Goal: Find specific page/section: Find specific page/section

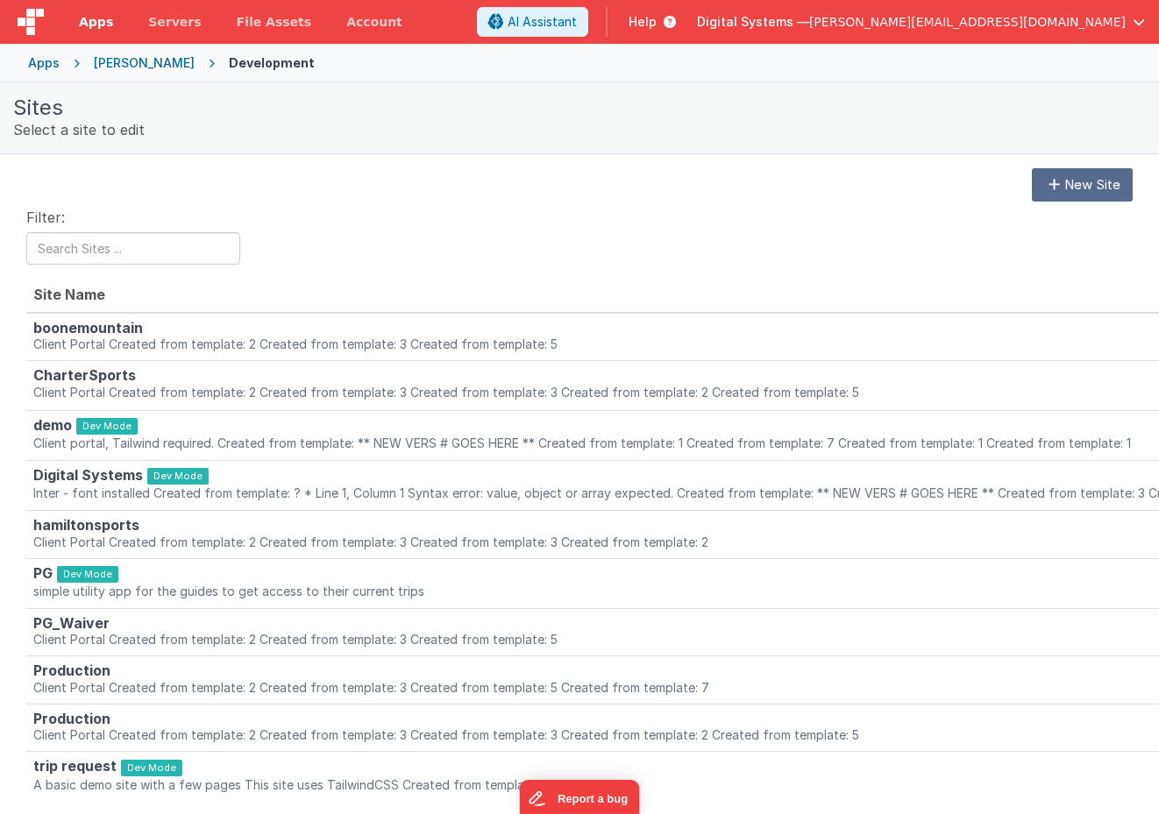
click at [102, 24] on span "Apps" at bounding box center [96, 22] width 34 height 18
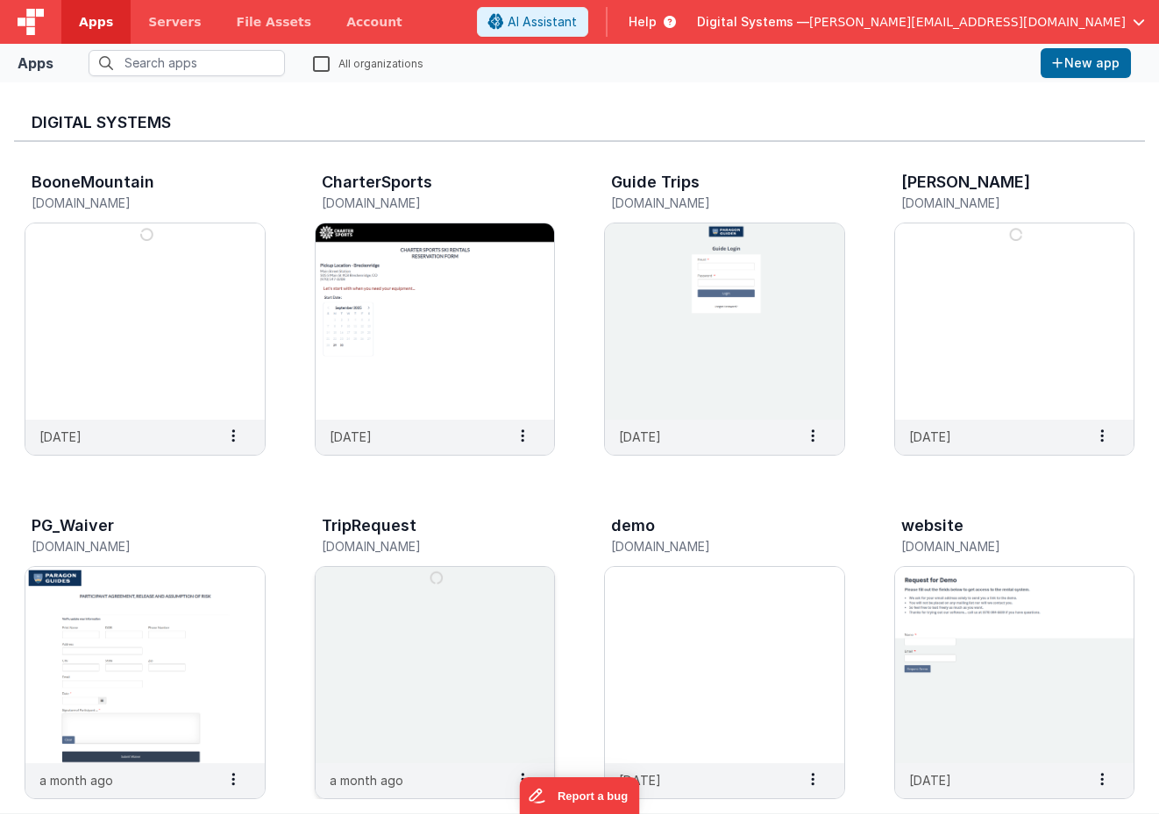
click at [396, 680] on img at bounding box center [434, 665] width 239 height 196
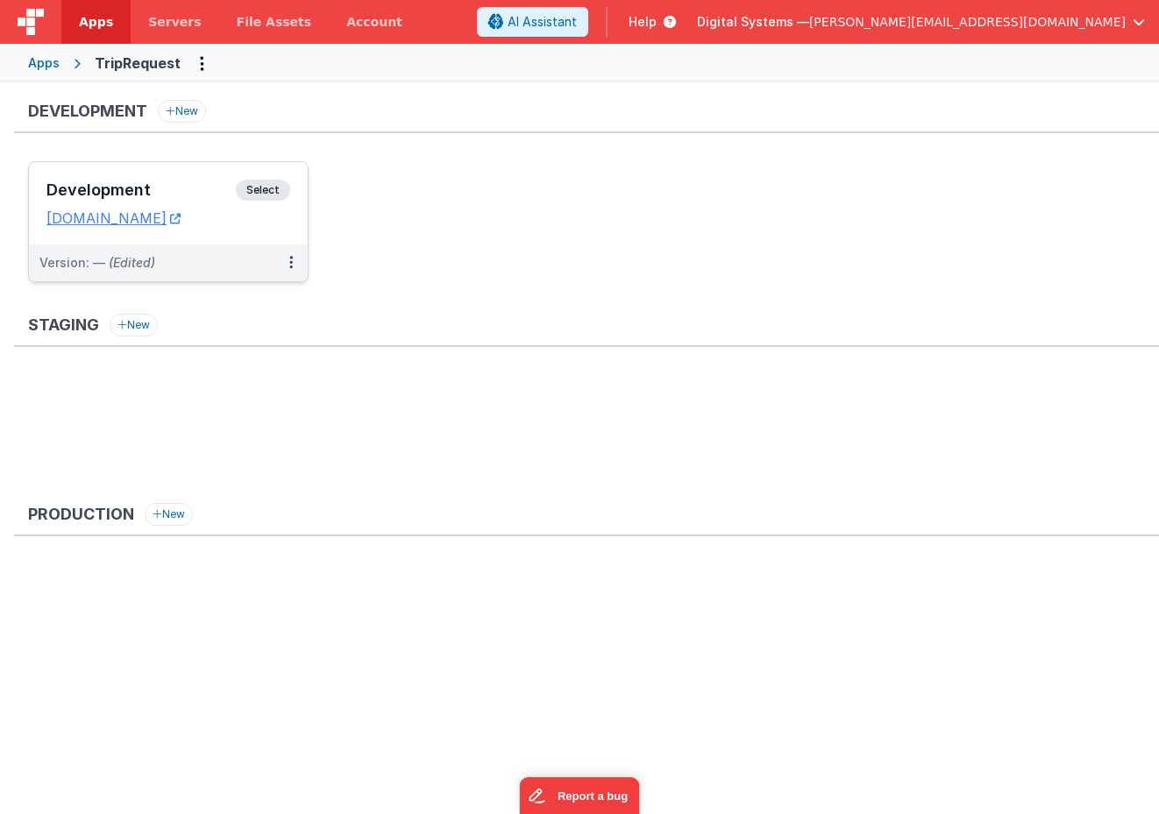
click at [273, 188] on span "Select" at bounding box center [263, 190] width 54 height 21
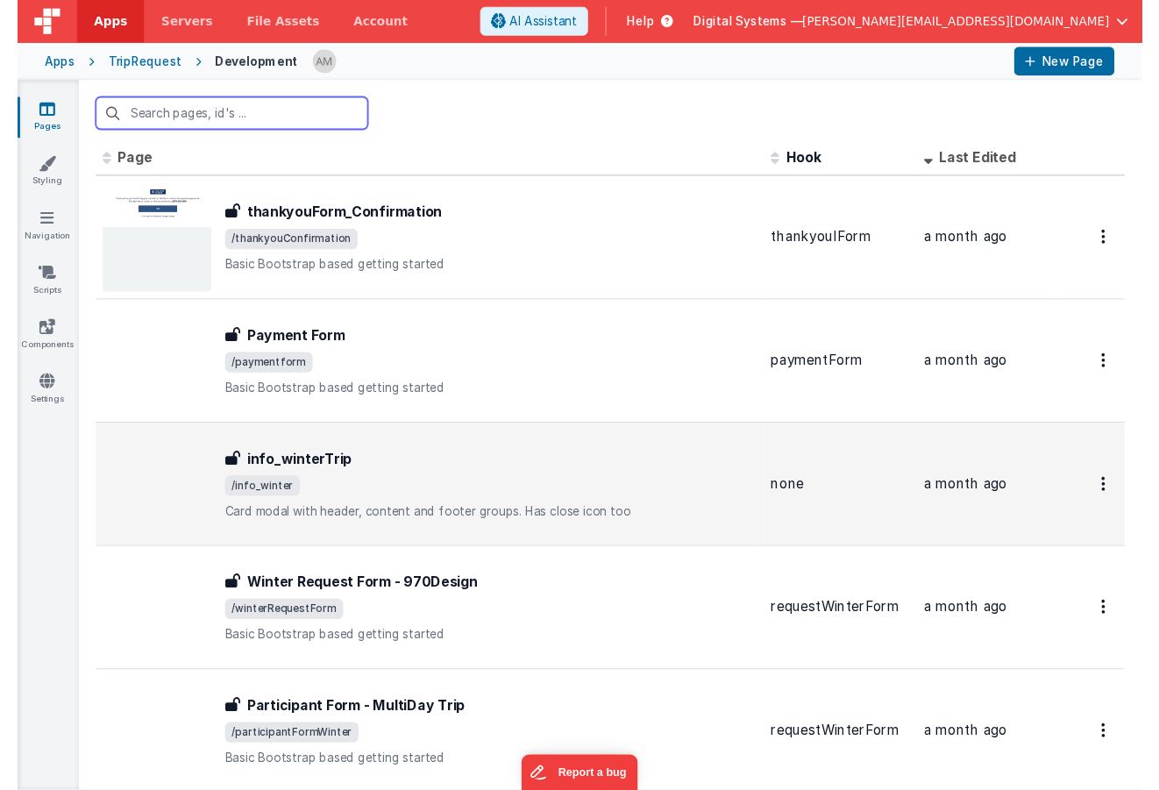
scroll to position [54, 0]
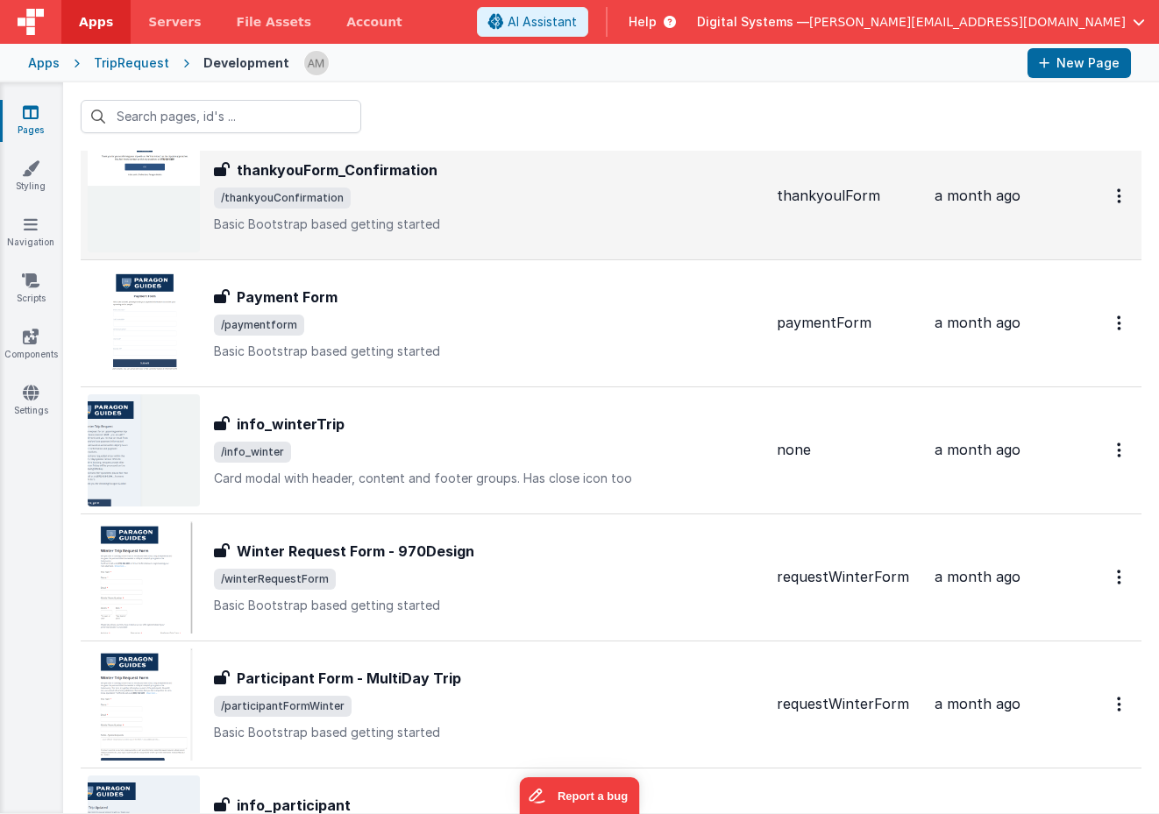
click at [427, 195] on span "/thankyouConfirmation" at bounding box center [488, 198] width 549 height 21
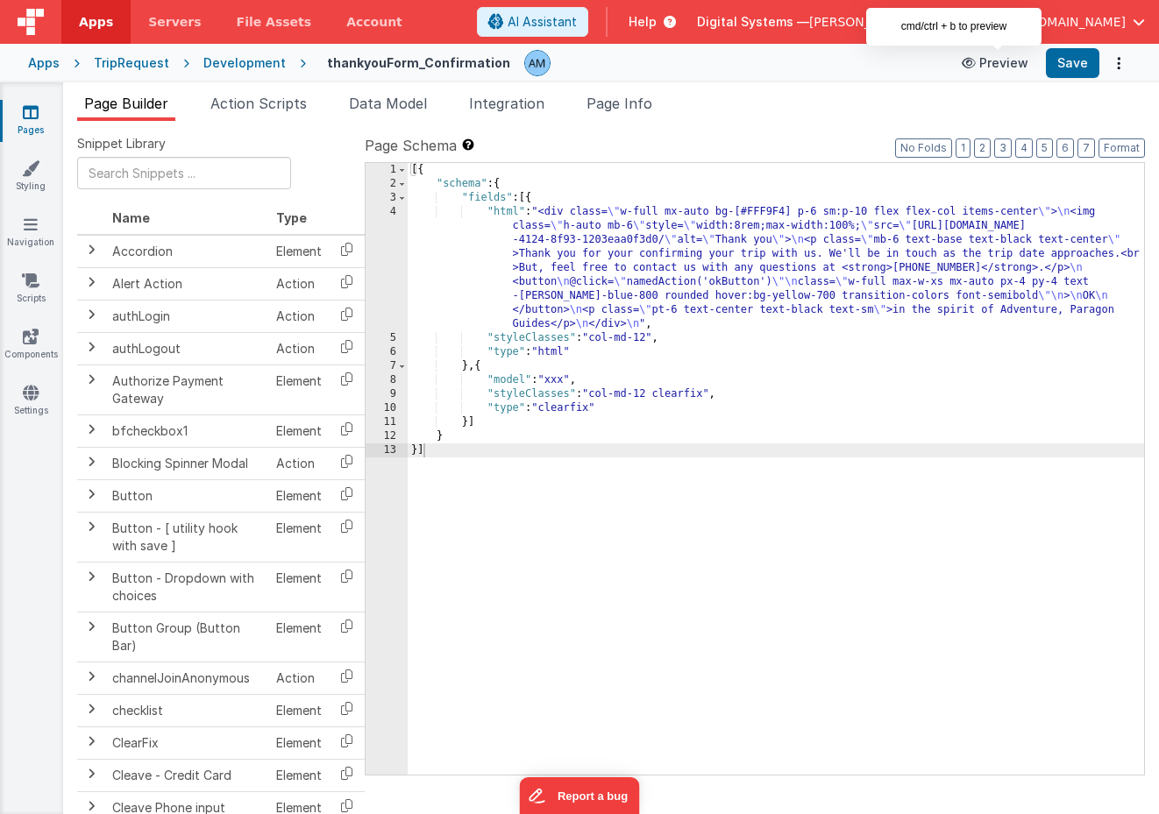
click at [1020, 65] on button "Preview" at bounding box center [995, 63] width 88 height 28
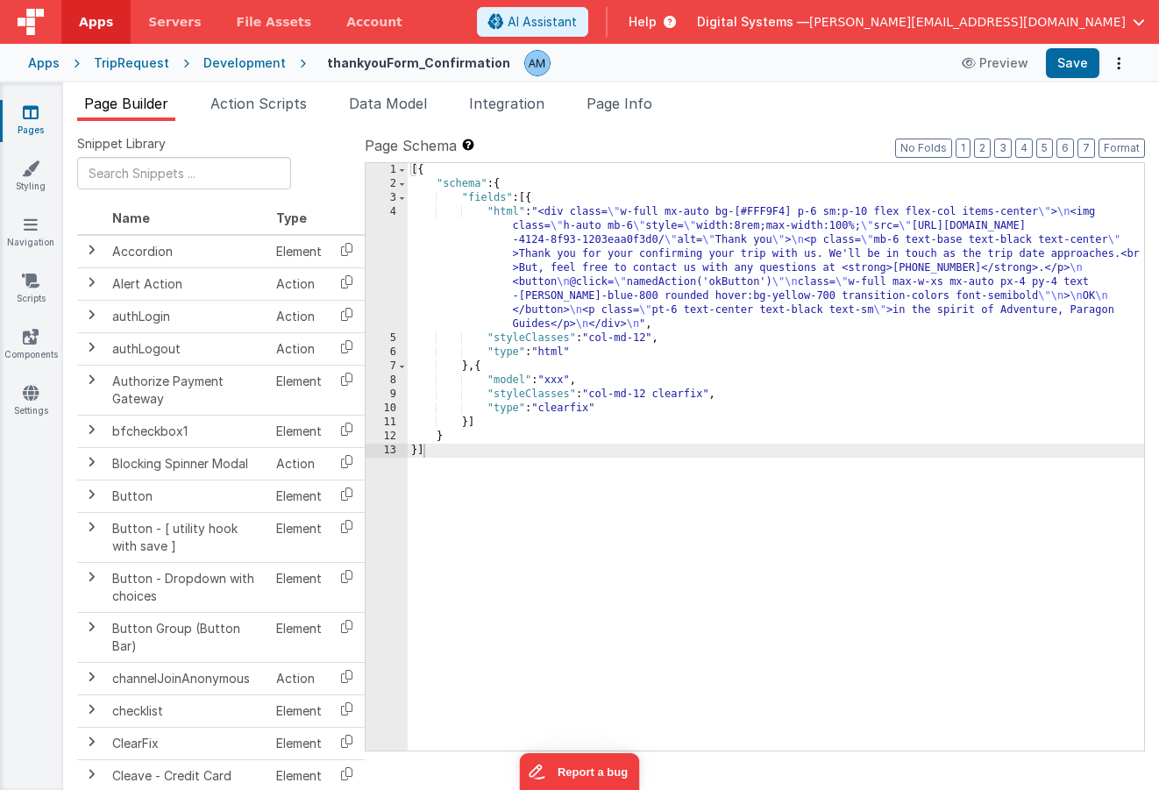
click at [214, 59] on div "Development" at bounding box center [244, 63] width 82 height 18
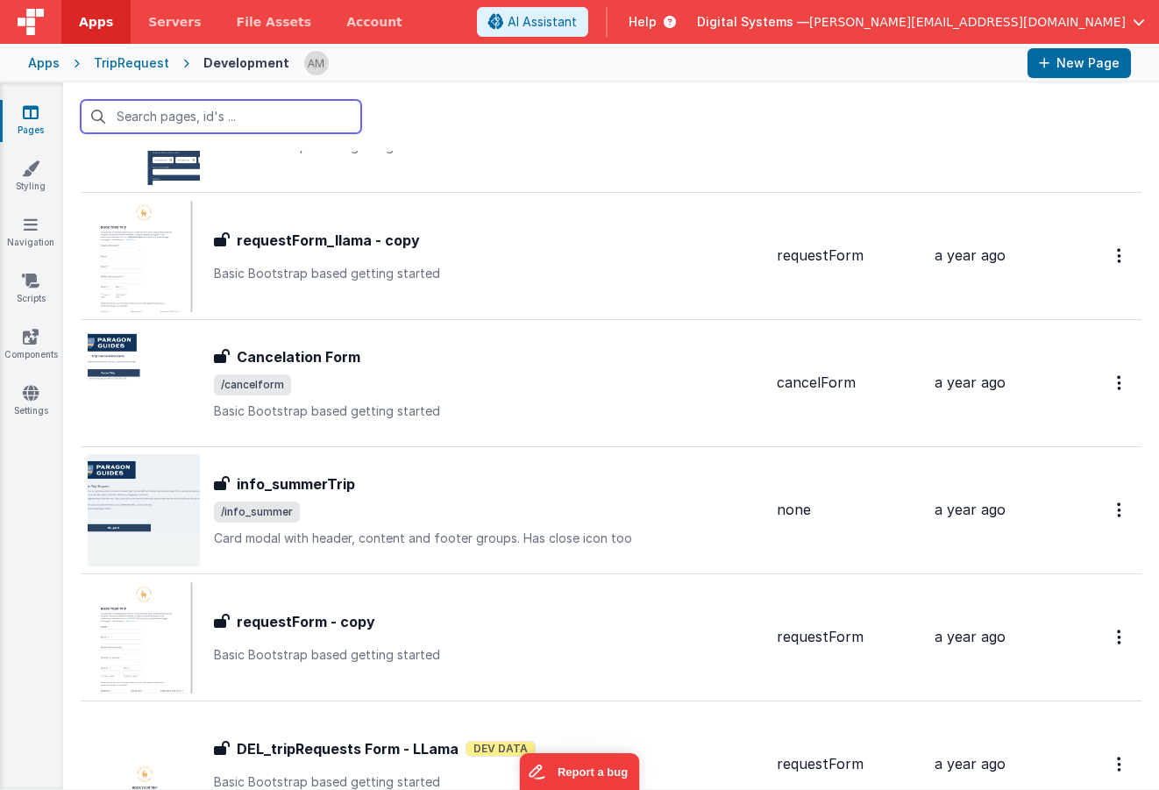
scroll to position [2666, 0]
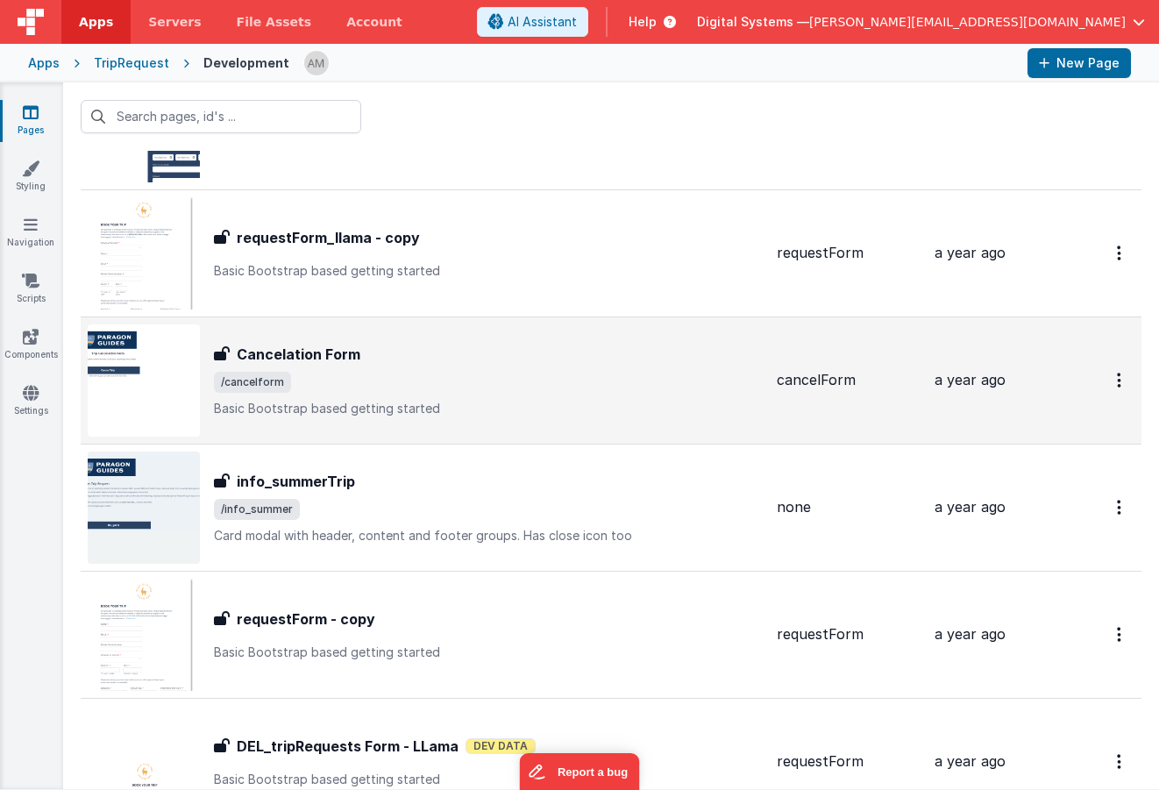
click at [297, 337] on div "Cancelation Form Cancelation Form /cancelform Basic Bootstrap based getting sta…" at bounding box center [425, 380] width 675 height 112
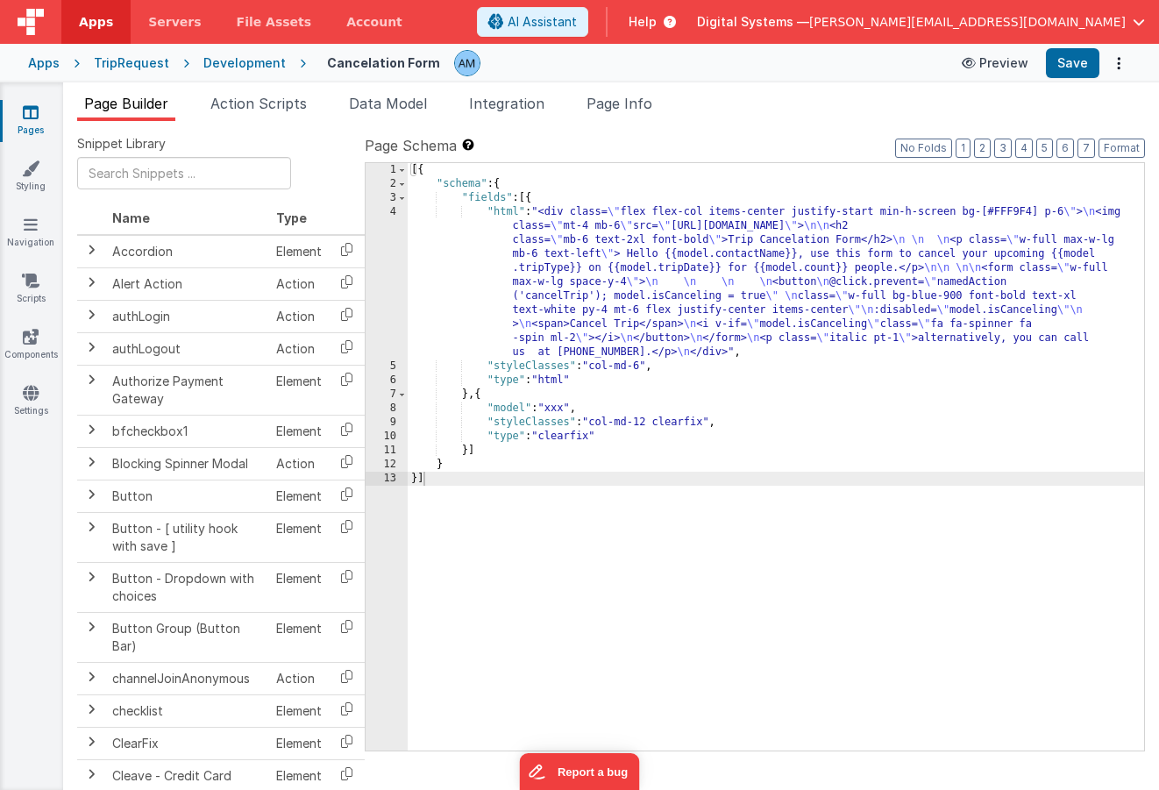
click at [1013, 69] on button "Preview" at bounding box center [995, 63] width 88 height 28
click at [293, 97] on span "Action Scripts" at bounding box center [258, 104] width 96 height 18
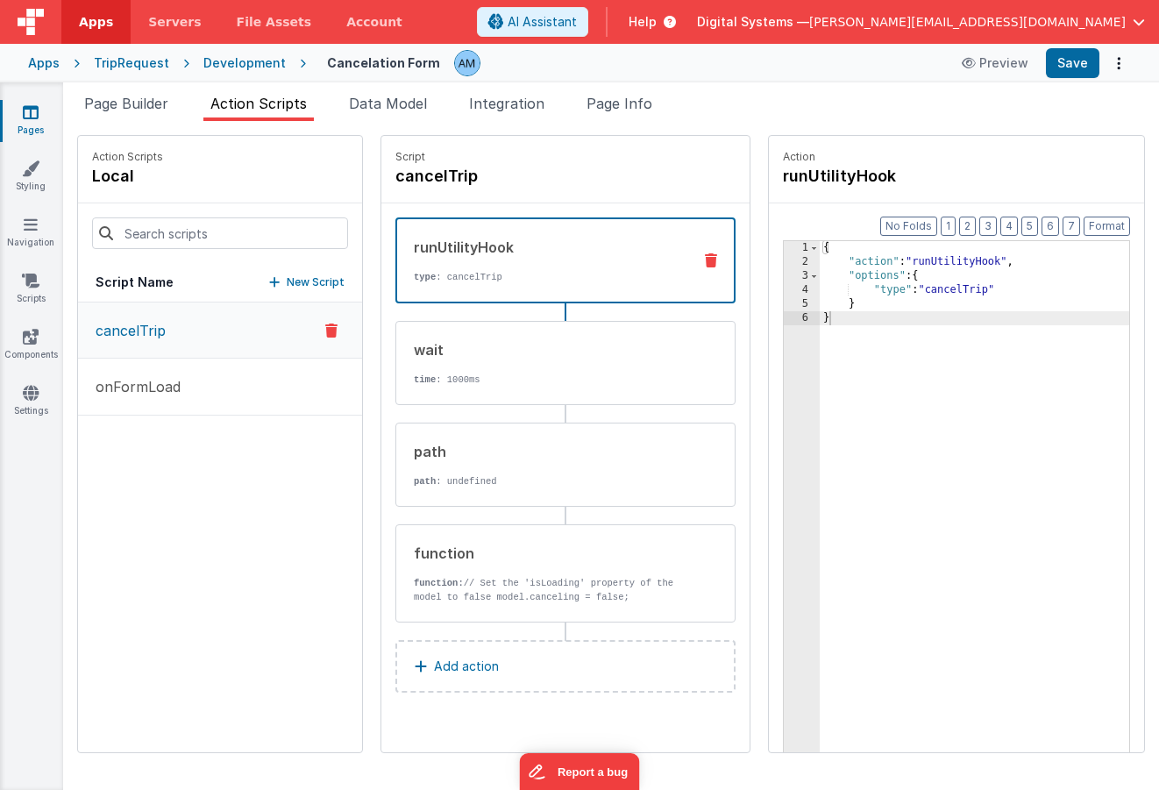
click at [125, 324] on p "cancelTrip" at bounding box center [125, 330] width 81 height 21
click at [226, 323] on button "cancelTrip" at bounding box center [220, 330] width 284 height 56
click at [171, 392] on p "onFormLoad" at bounding box center [133, 386] width 96 height 21
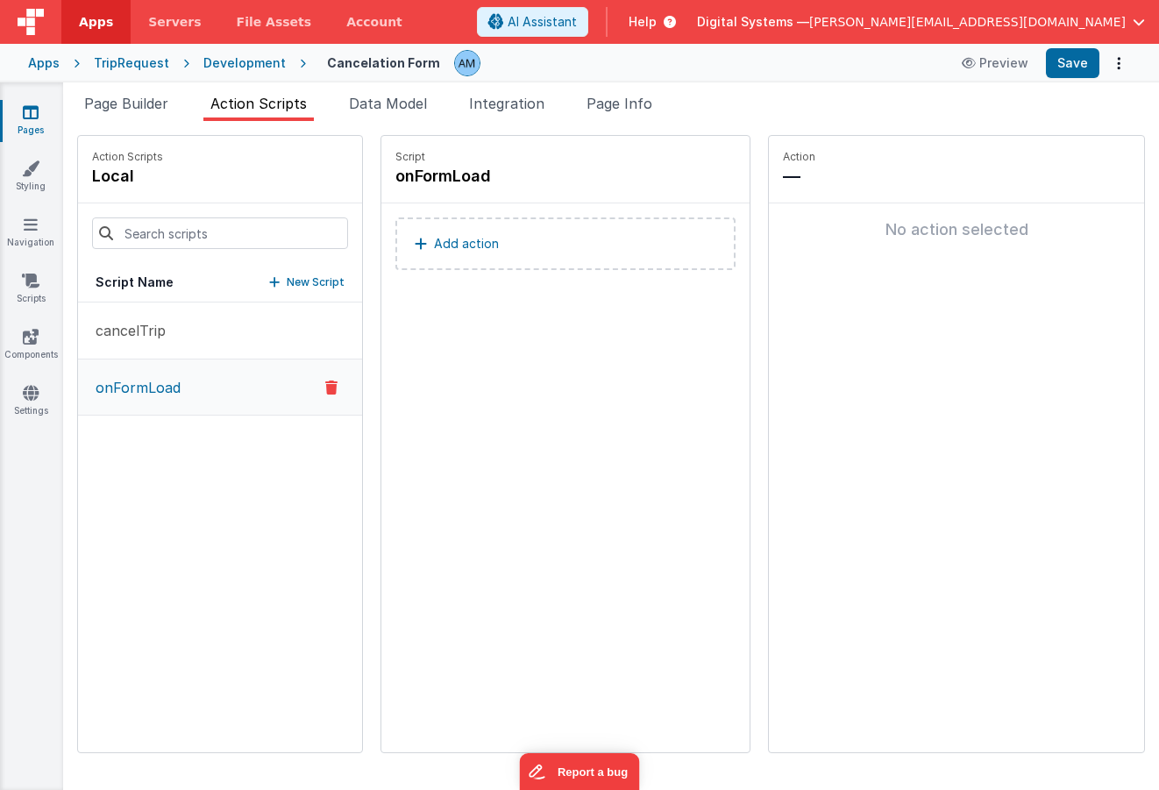
click at [37, 66] on div "Apps" at bounding box center [44, 63] width 32 height 18
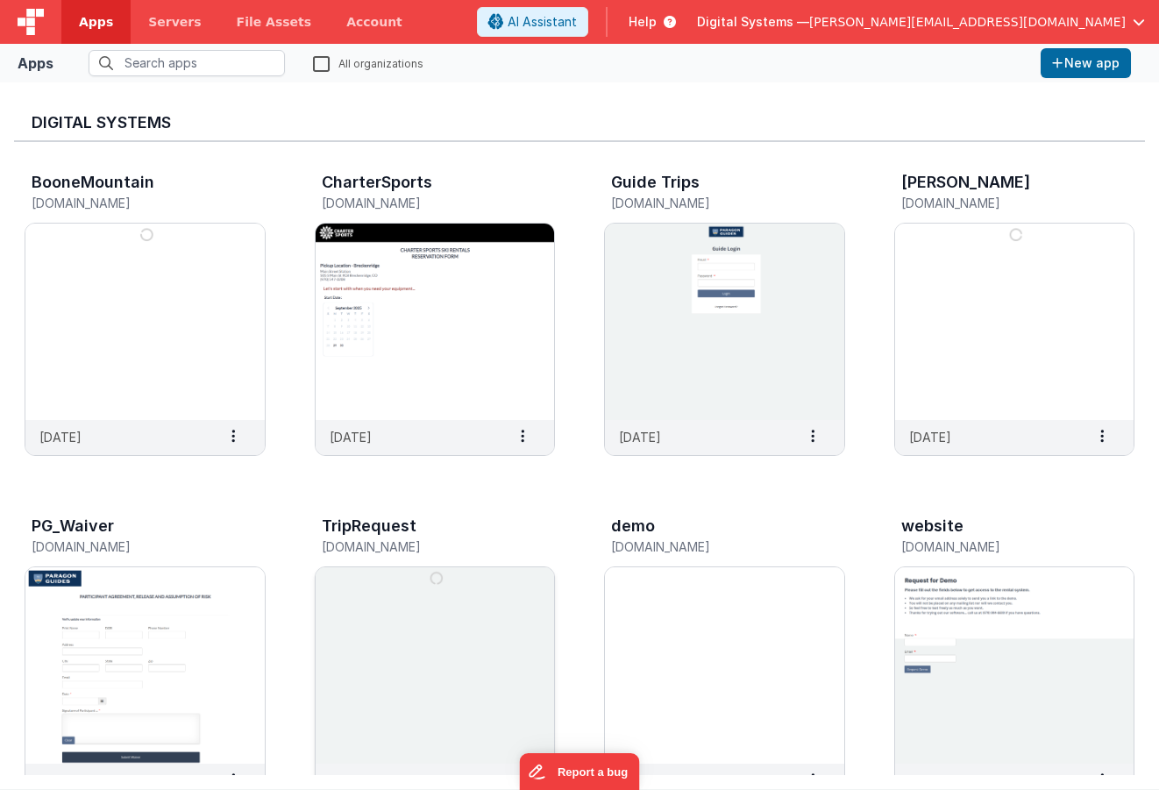
click at [430, 664] on img at bounding box center [434, 665] width 239 height 196
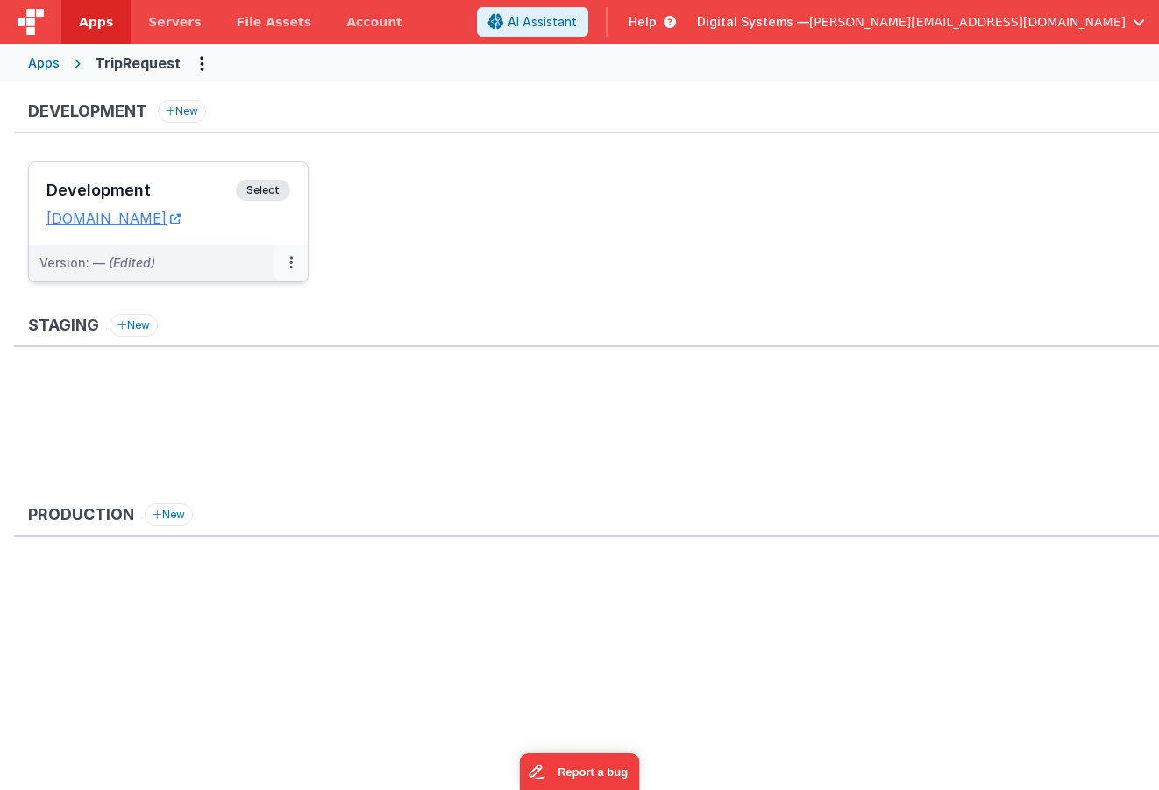
click at [293, 261] on button at bounding box center [290, 262] width 33 height 37
click at [253, 328] on span "Open Helper" at bounding box center [226, 333] width 77 height 15
click at [254, 192] on div at bounding box center [579, 395] width 1159 height 790
click at [254, 192] on span "Select" at bounding box center [263, 190] width 54 height 21
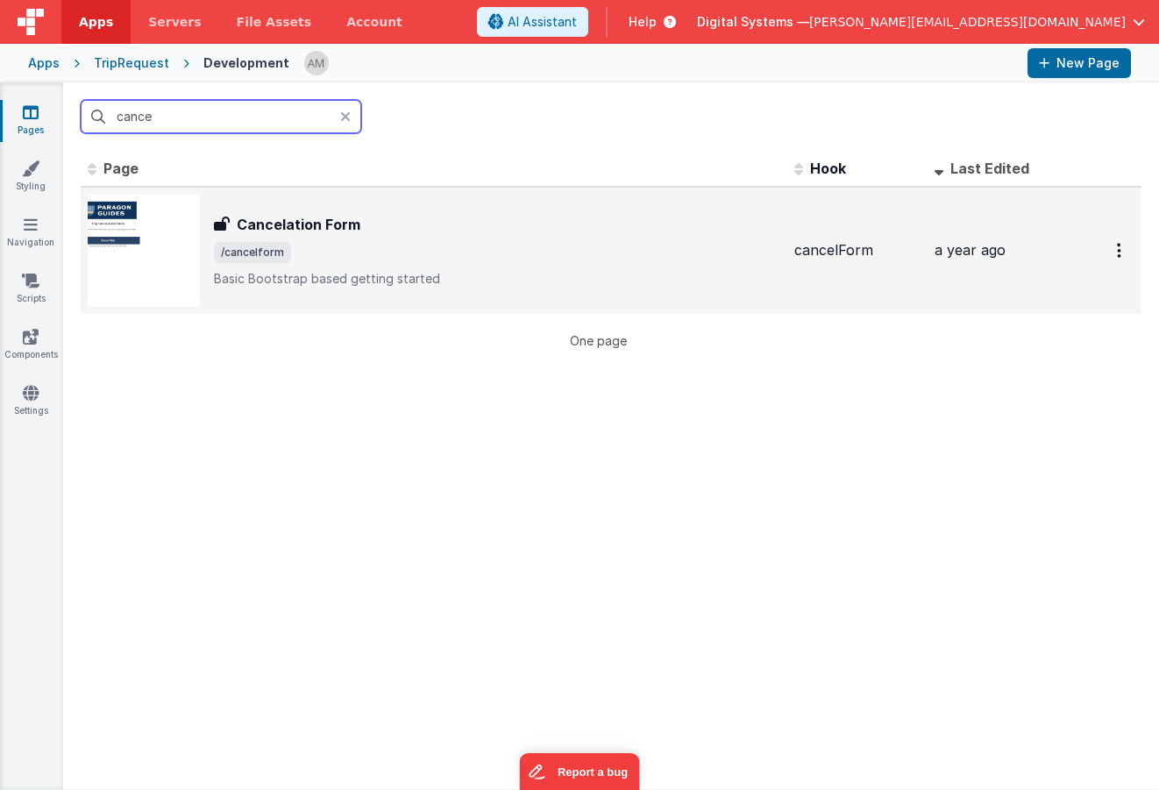
type input "cance"
click at [367, 229] on div "Cancelation Form" at bounding box center [497, 224] width 566 height 21
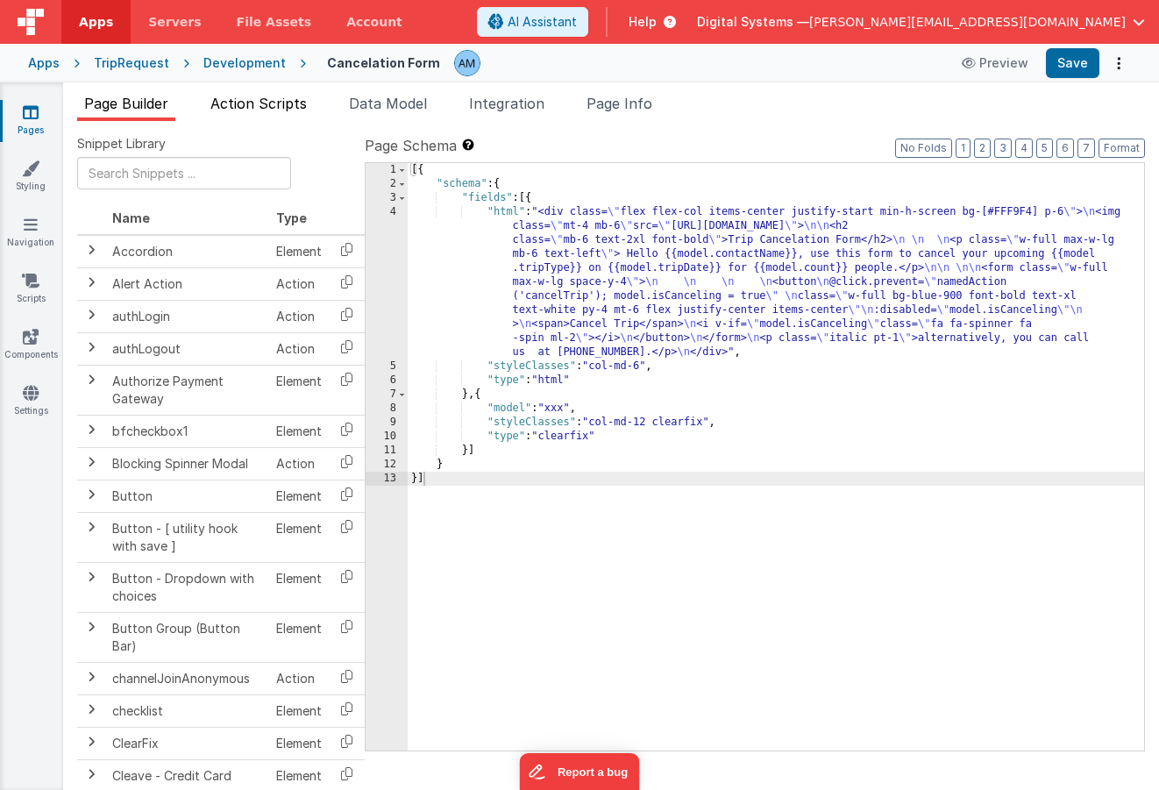
click at [270, 100] on span "Action Scripts" at bounding box center [258, 104] width 96 height 18
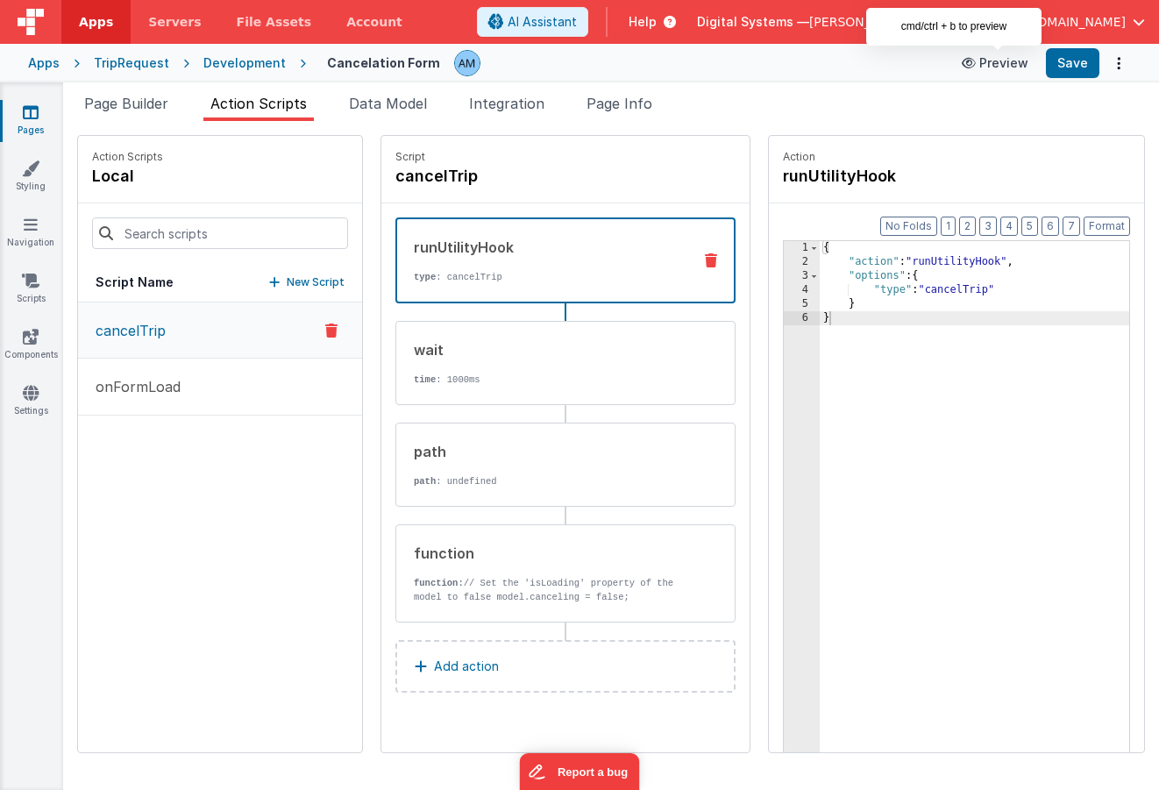
click at [1020, 69] on button "Preview" at bounding box center [995, 63] width 88 height 28
click at [104, 104] on span "Page Builder" at bounding box center [126, 104] width 84 height 18
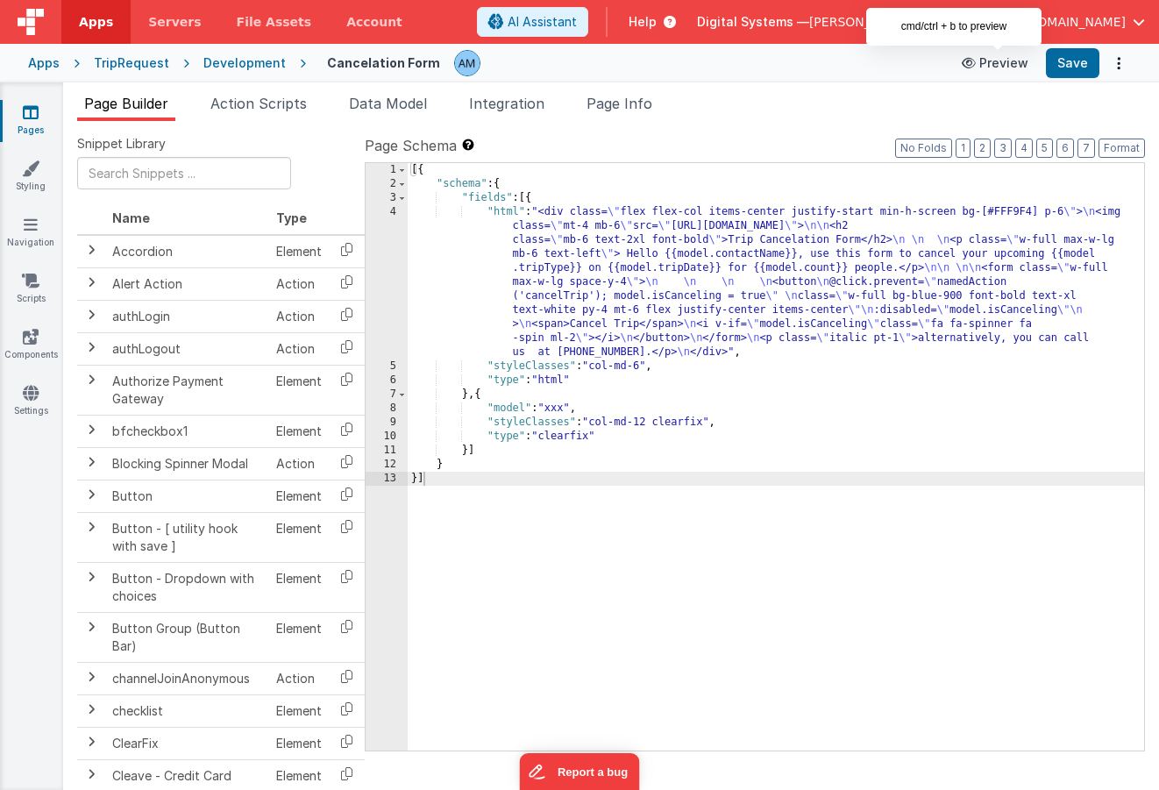
click at [999, 63] on button "Preview" at bounding box center [995, 63] width 88 height 28
click at [566, 254] on div "[{ "schema" : { "fields" : [{ "html" : "<div class= \" flex flex-col items-cent…" at bounding box center [775, 470] width 736 height 615
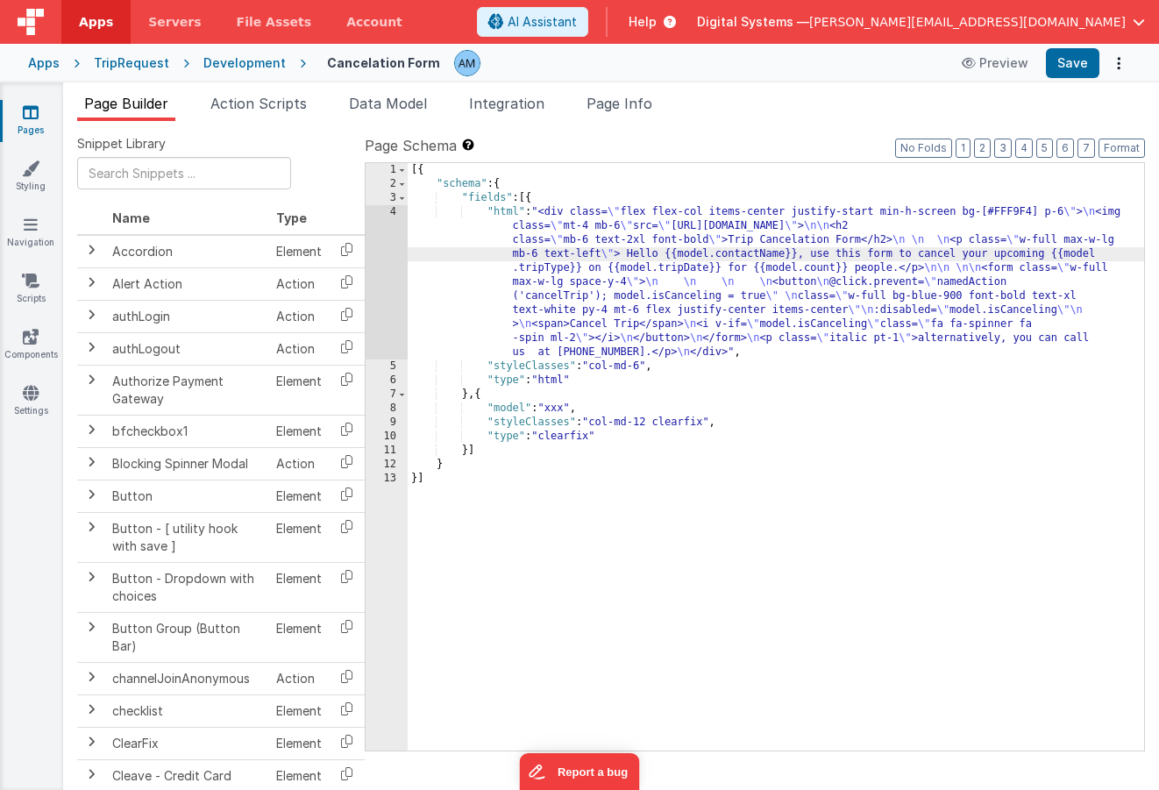
click at [383, 212] on div "4" at bounding box center [386, 282] width 42 height 154
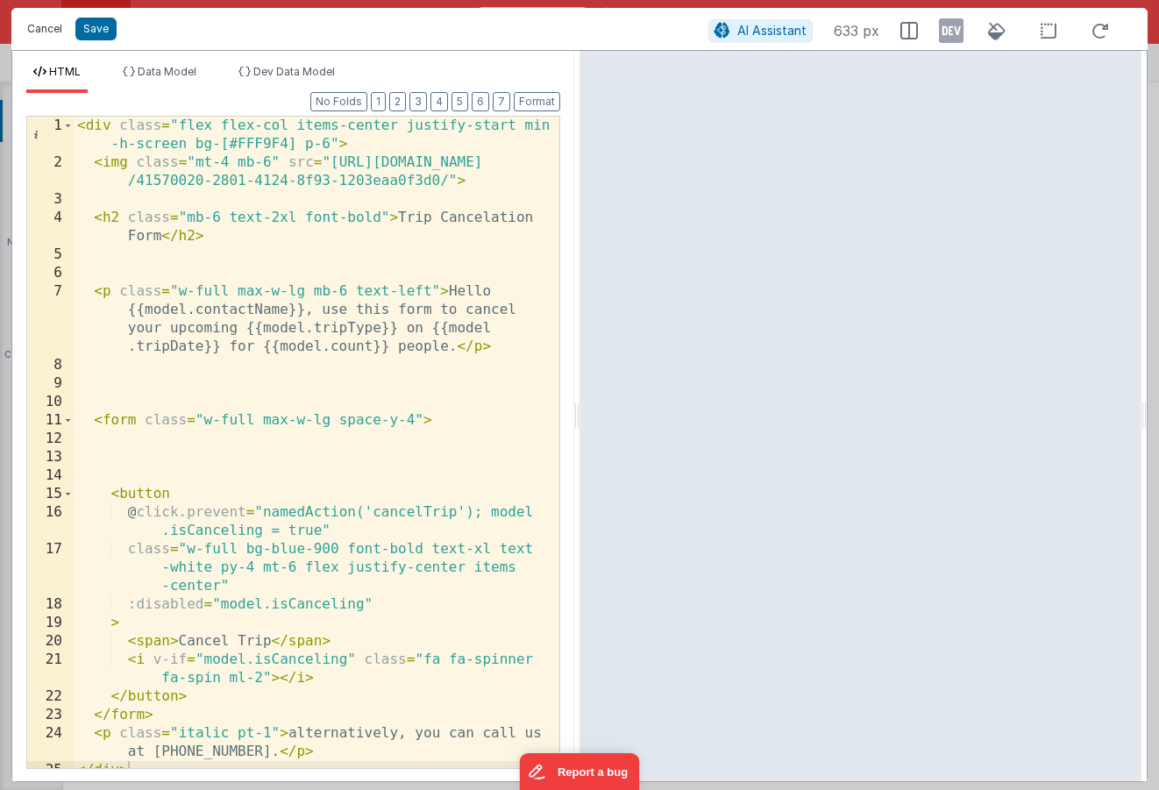
click at [53, 27] on button "Cancel" at bounding box center [44, 29] width 53 height 25
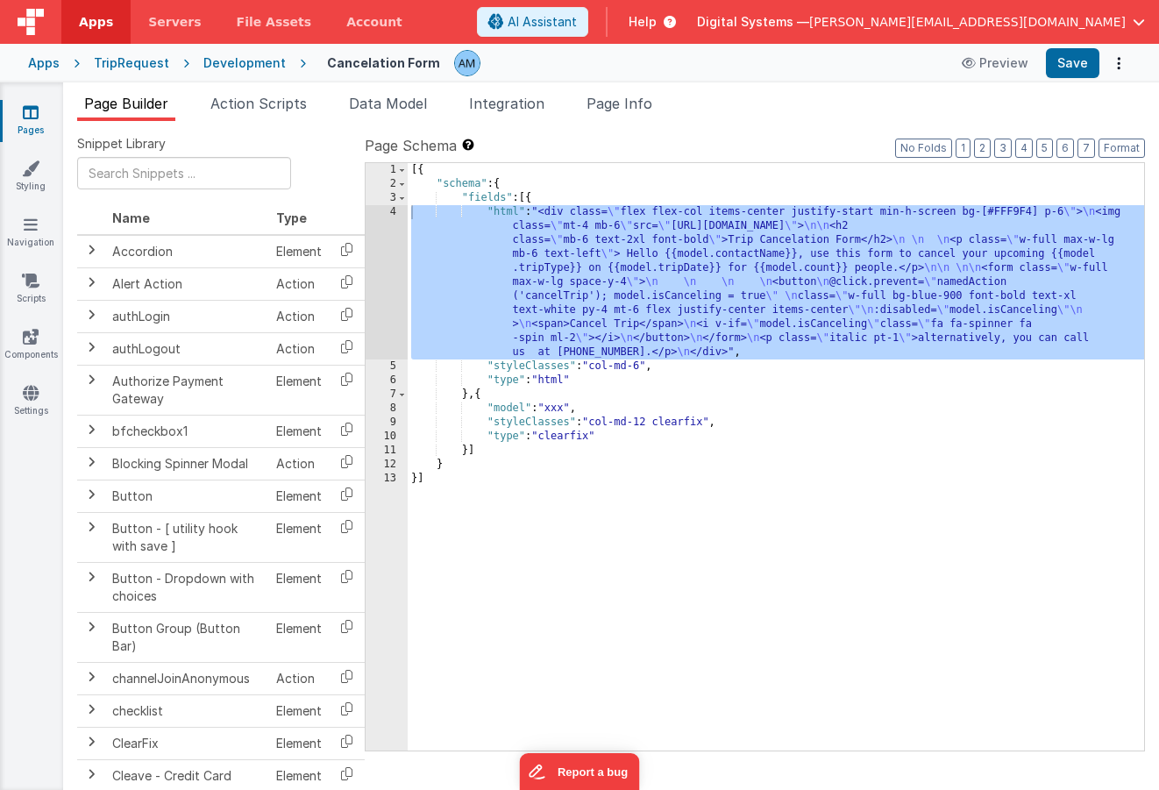
click at [267, 63] on div "Development" at bounding box center [244, 63] width 82 height 18
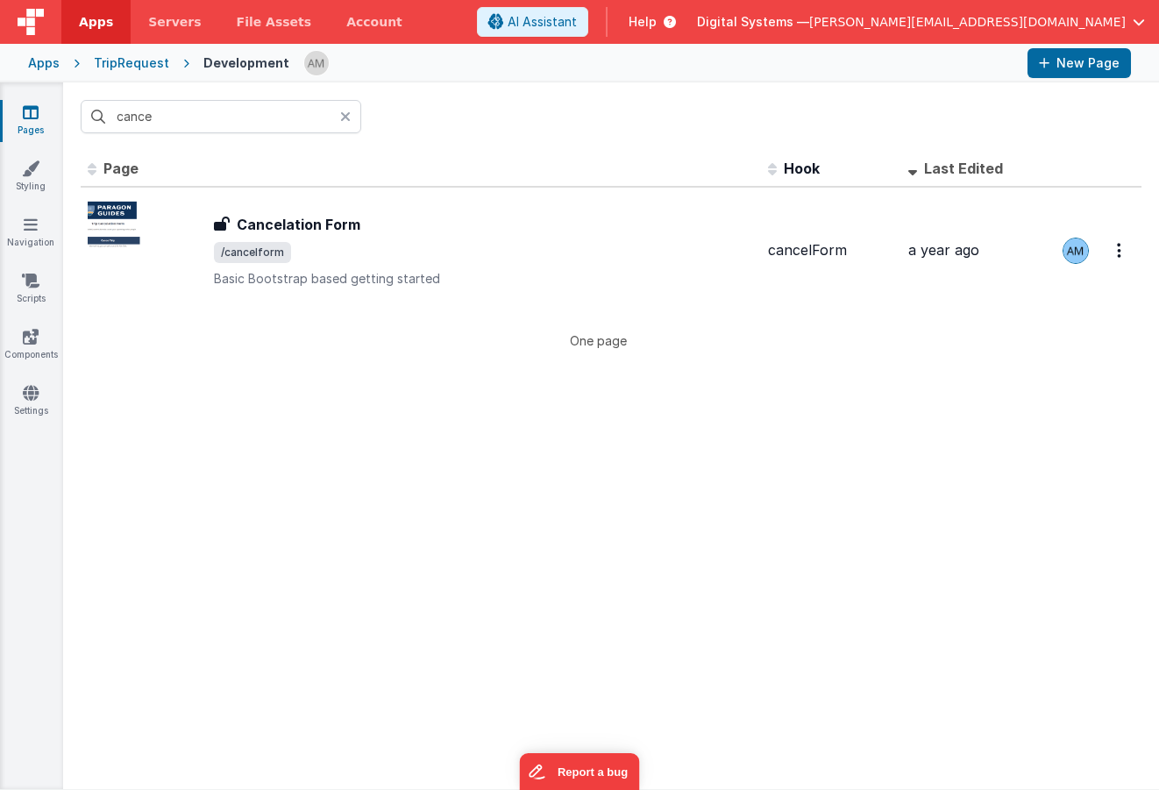
click at [345, 120] on icon at bounding box center [345, 117] width 11 height 14
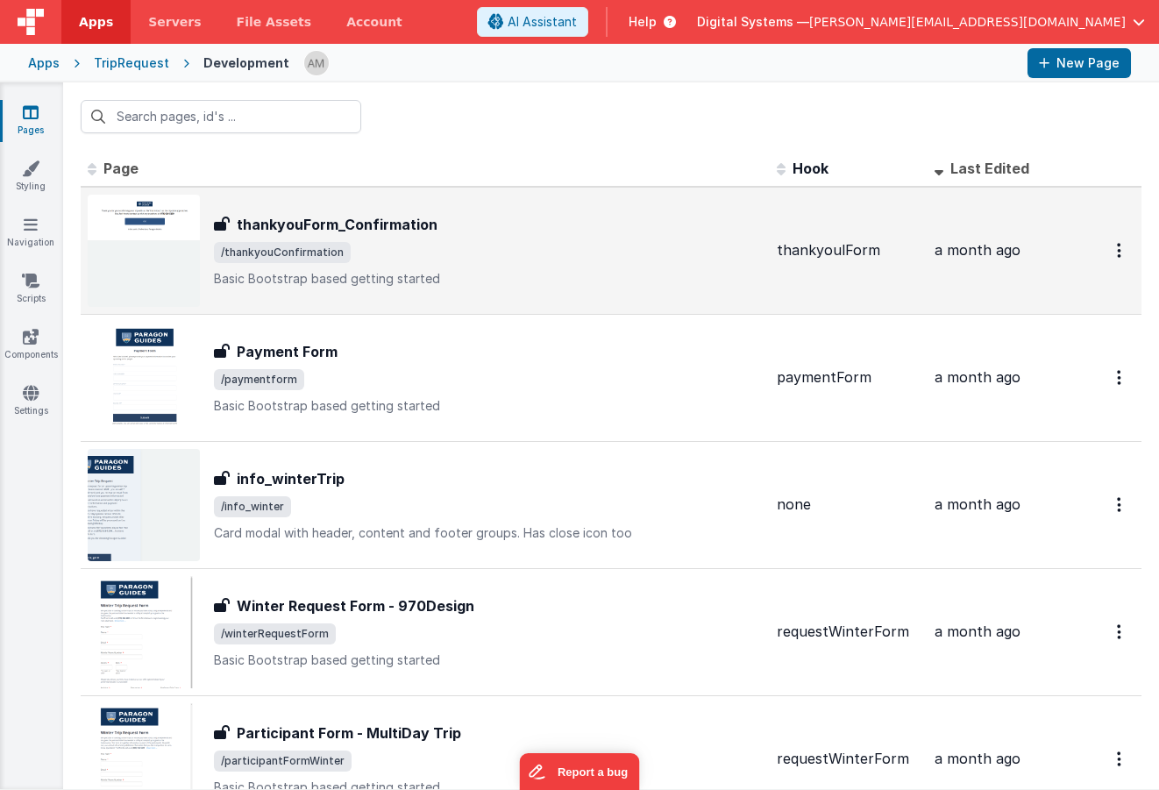
click at [823, 259] on td "thankyoulForm" at bounding box center [848, 251] width 158 height 128
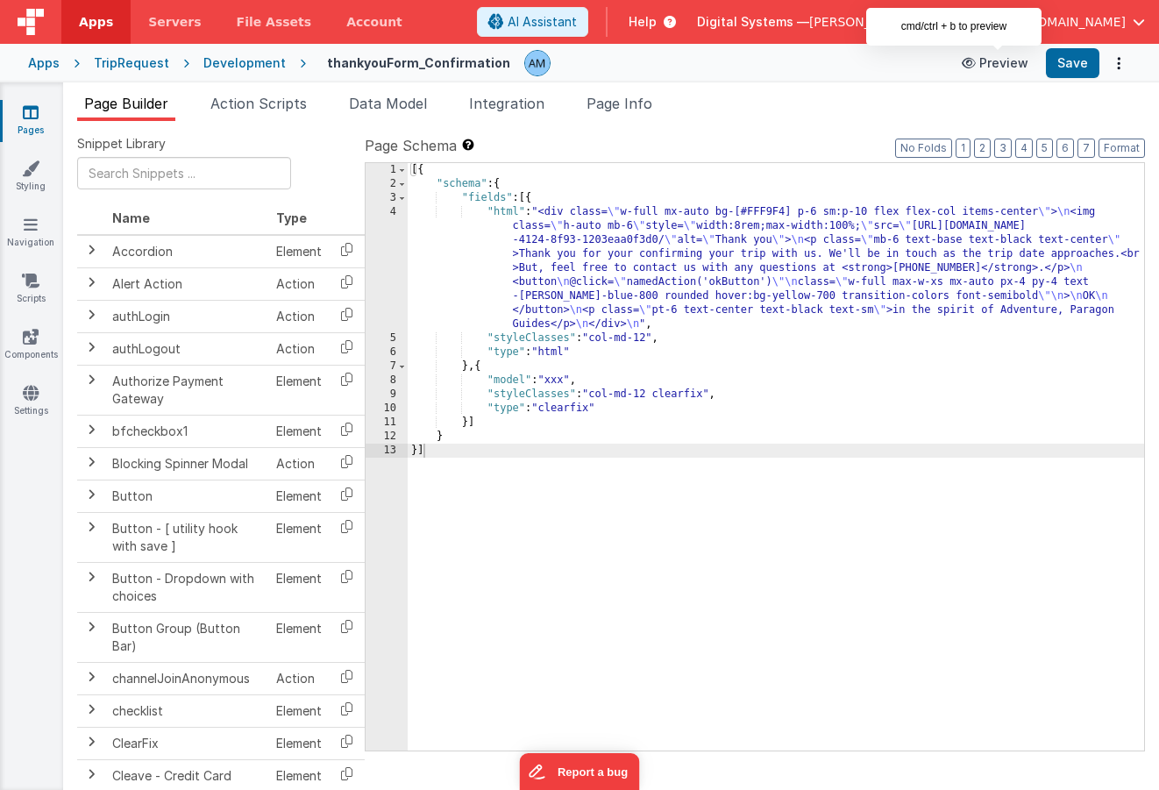
click at [1022, 68] on button "Preview" at bounding box center [995, 63] width 88 height 28
click at [238, 63] on div "Development" at bounding box center [244, 63] width 82 height 18
